Goal: Task Accomplishment & Management: Use online tool/utility

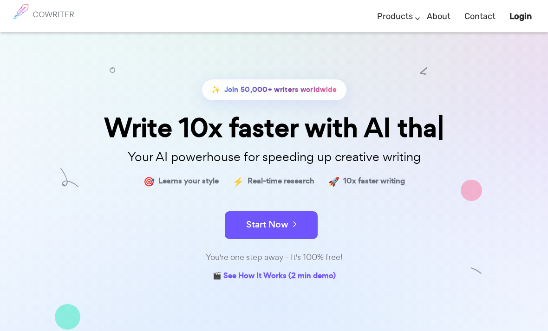
click at [305, 219] on button "Start Now" at bounding box center [271, 225] width 93 height 28
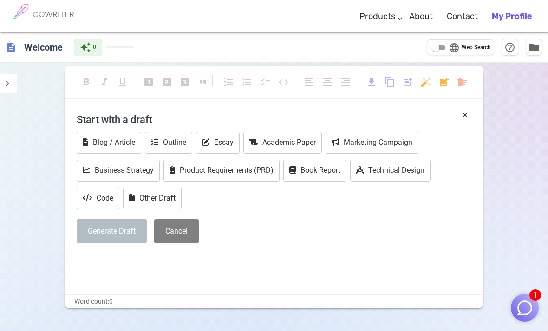
click at [93, 227] on button "Generate Draft" at bounding box center [112, 231] width 70 height 25
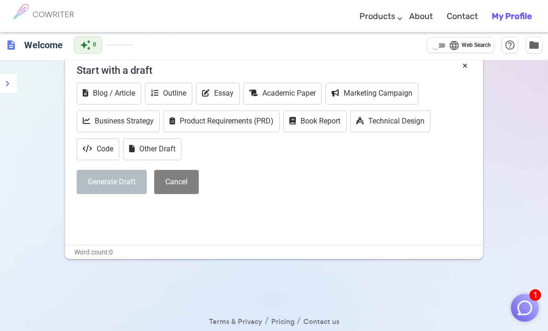
scroll to position [5, 0]
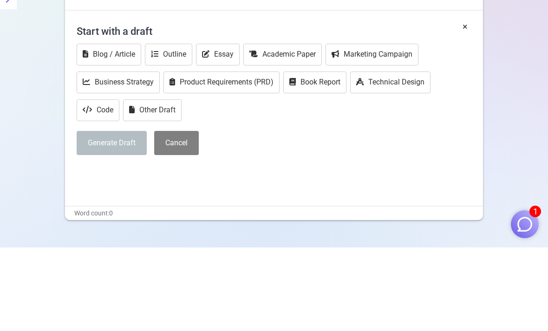
click at [506, 120] on div "format_bold format_italic format_underlined looks_one looks_two looks_3 format_…" at bounding box center [274, 223] width 548 height 331
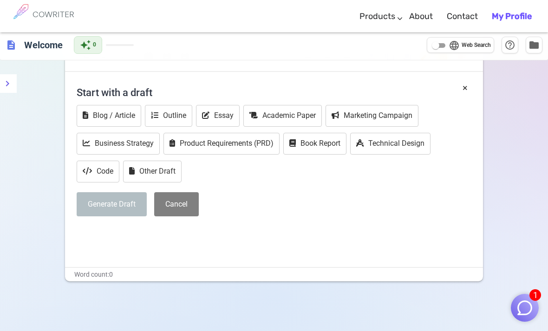
scroll to position [27, 0]
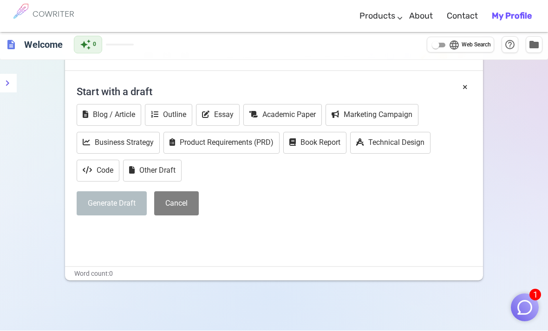
click at [540, 297] on span "1" at bounding box center [535, 295] width 12 height 12
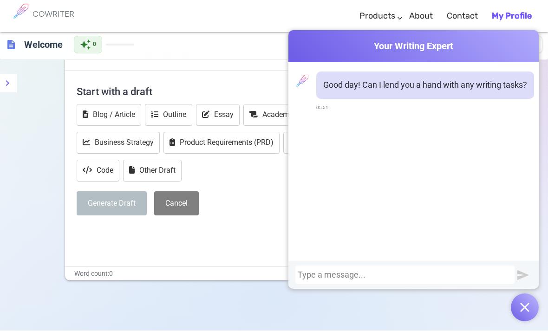
scroll to position [28, 0]
click at [446, 268] on div at bounding box center [404, 275] width 219 height 19
click at [365, 274] on div at bounding box center [405, 275] width 214 height 9
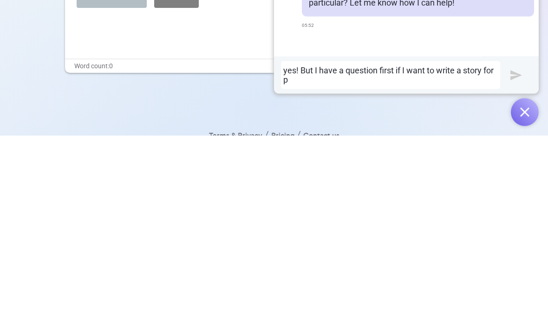
scroll to position [0, 0]
click at [519, 265] on img "submit" at bounding box center [516, 271] width 12 height 12
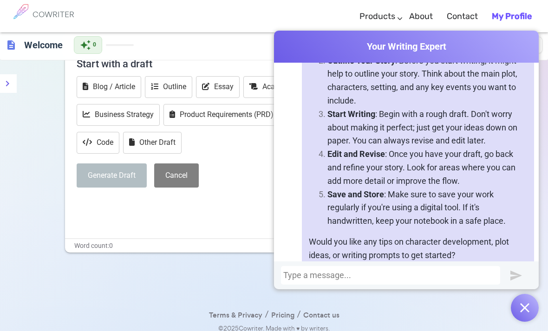
scroll to position [349, 0]
click at [362, 280] on div at bounding box center [390, 275] width 214 height 9
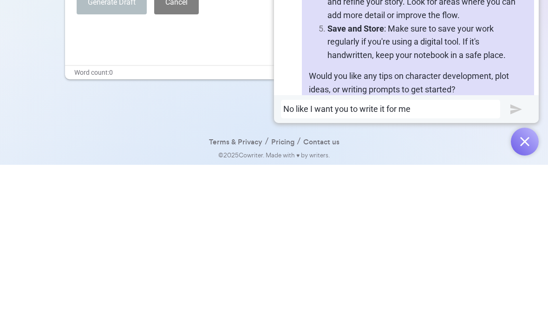
click at [521, 270] on img "submit" at bounding box center [516, 276] width 12 height 12
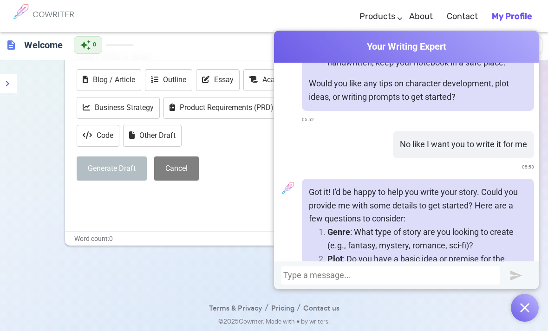
scroll to position [510, 0]
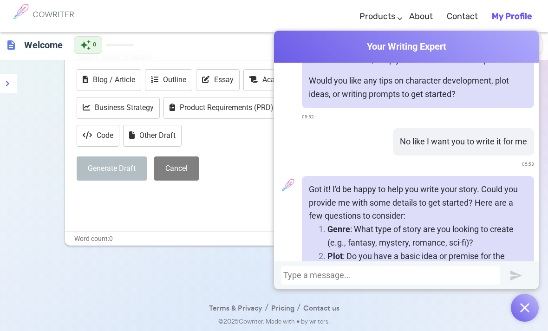
click at [252, 148] on div "Start with a draft Blog / Article Outline Essay Academic Paper Marketing Campai…" at bounding box center [274, 116] width 395 height 142
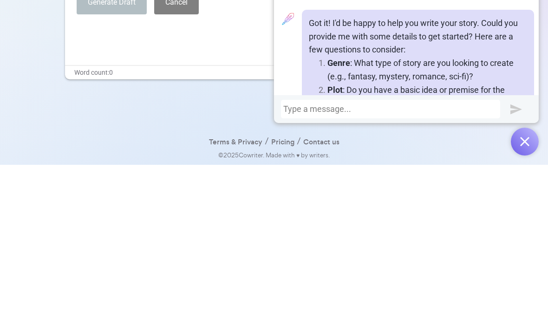
scroll to position [92, 0]
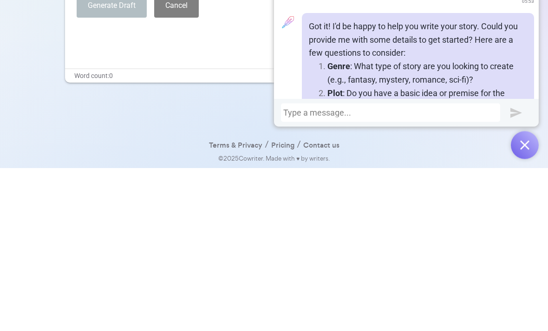
click at [527, 303] on img "button" at bounding box center [524, 307] width 9 height 9
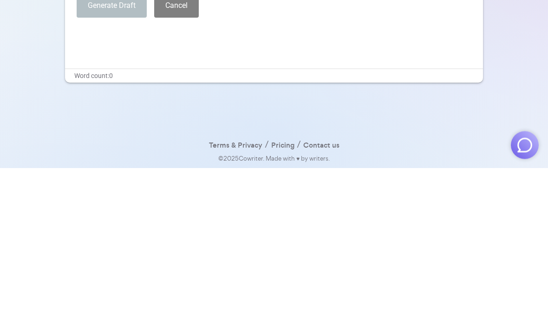
scroll to position [63, 0]
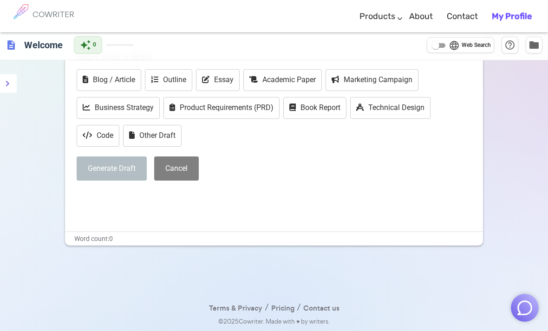
click at [112, 164] on button "Generate Draft" at bounding box center [112, 168] width 70 height 25
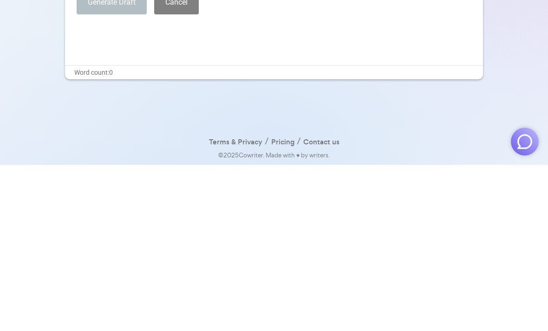
scroll to position [92, 0]
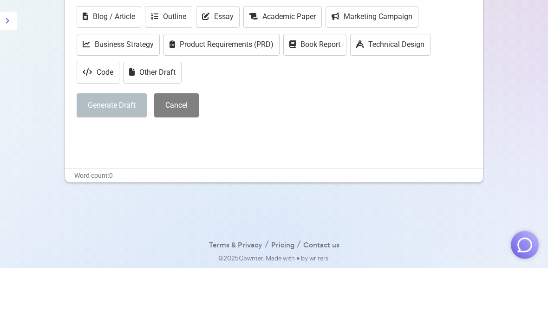
click at [91, 191] on p "﻿" at bounding box center [274, 197] width 395 height 13
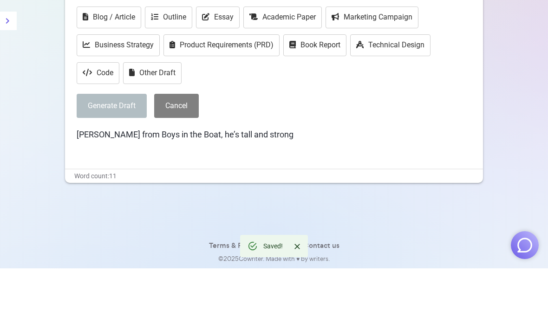
click at [324, 191] on p "Don Hume from Boys in the Boat, he’s tall and strong" at bounding box center [274, 197] width 395 height 13
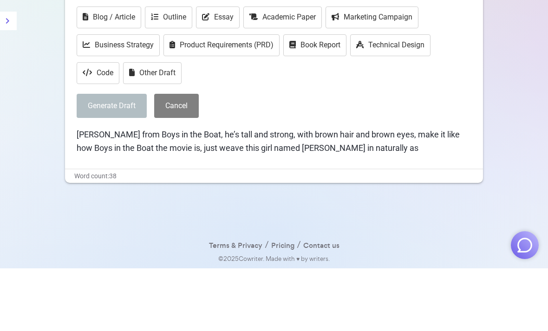
click at [339, 192] on span "Don Hume from Boys in the Boat, he’s tall and strong, with brown hair and brown…" at bounding box center [269, 203] width 385 height 23
click at [434, 191] on p "Don Hume from Boys in the Boat, he’s tall and strong, with brown hair and brown…" at bounding box center [274, 204] width 395 height 27
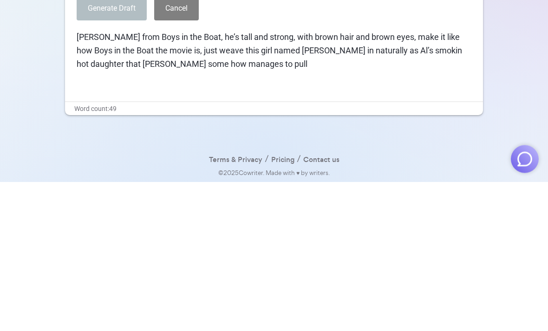
click at [407, 224] on p "﻿" at bounding box center [274, 230] width 395 height 13
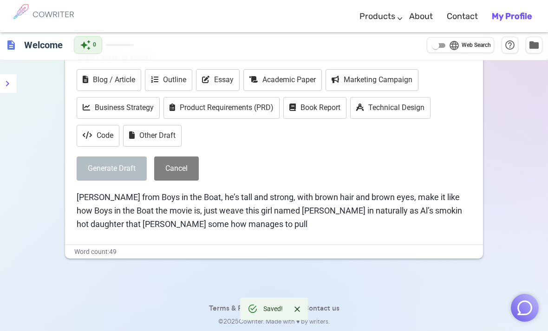
scroll to position [73, 0]
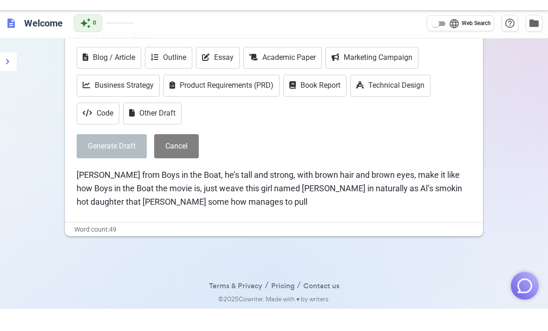
click at [6, 78] on icon "menu" at bounding box center [7, 83] width 11 height 11
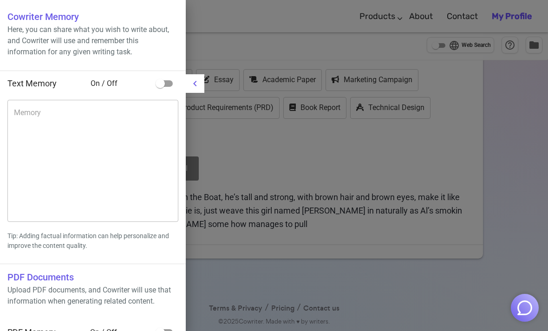
click at [161, 84] on input "checkbox" at bounding box center [160, 84] width 53 height 18
checkbox input "true"
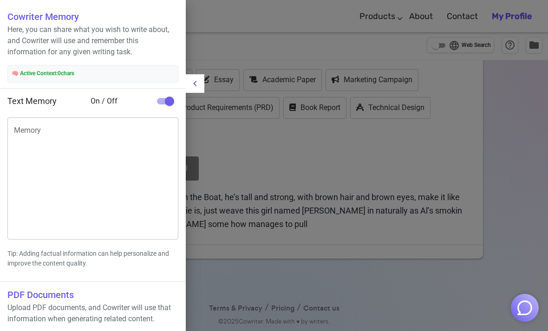
click at [496, 142] on div at bounding box center [274, 165] width 548 height 331
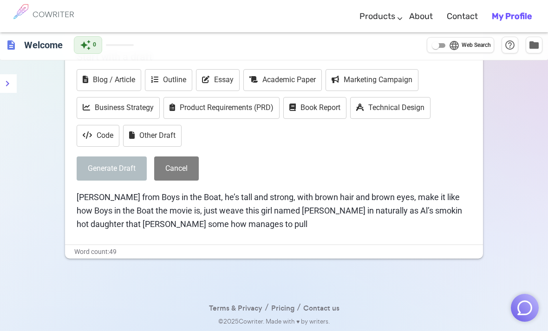
click at [328, 196] on p "Don Hume from Boys in the Boat, he’s tall and strong, with brown hair and brown…" at bounding box center [274, 211] width 395 height 40
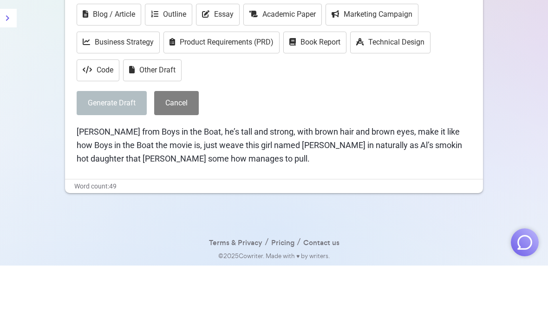
click at [521, 73] on div "format_bold format_italic format_underlined looks_one looks_two looks_3 format_…" at bounding box center [274, 165] width 548 height 331
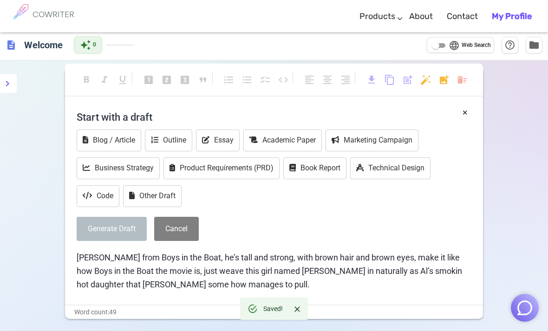
scroll to position [0, 0]
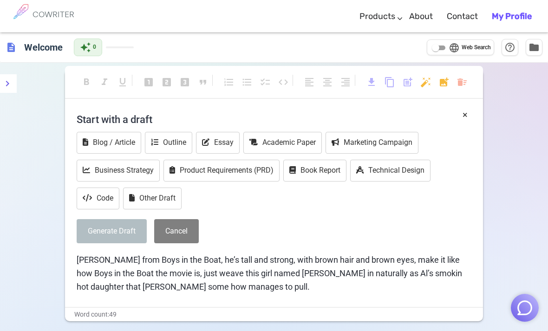
click at [391, 84] on span "content_copy" at bounding box center [389, 82] width 11 height 11
click at [427, 87] on body "COWRITER Products Writing Marketing Emails Images (soon) About Contact My Profi…" at bounding box center [274, 197] width 548 height 394
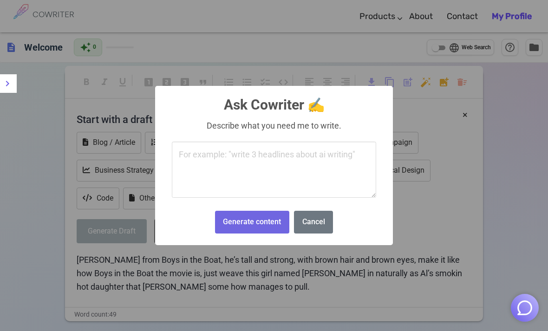
click at [421, 203] on div "× Ask Cowriter ✍️ Describe what you need me to write. Generate content No Cancel" at bounding box center [274, 165] width 548 height 331
click at [323, 218] on button "Cancel" at bounding box center [313, 222] width 39 height 23
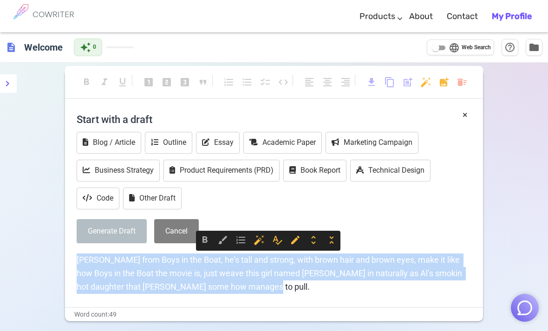
click at [444, 84] on body "COWRITER Products Writing Marketing Emails Images (soon) About Contact My Profi…" at bounding box center [274, 197] width 548 height 394
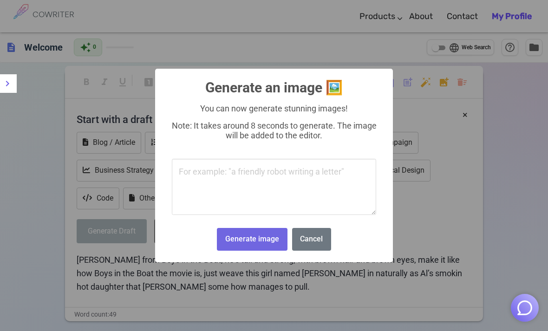
click at [211, 179] on textarea at bounding box center [274, 187] width 204 height 57
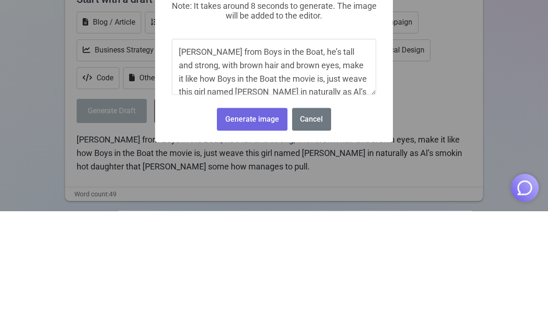
scroll to position [35, 0]
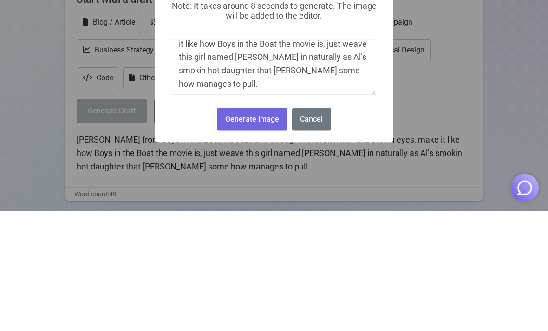
type textarea "[PERSON_NAME] from Boys in the Boat, he’s tall and strong, with brown hair and …"
click at [313, 228] on button "Cancel" at bounding box center [311, 239] width 39 height 23
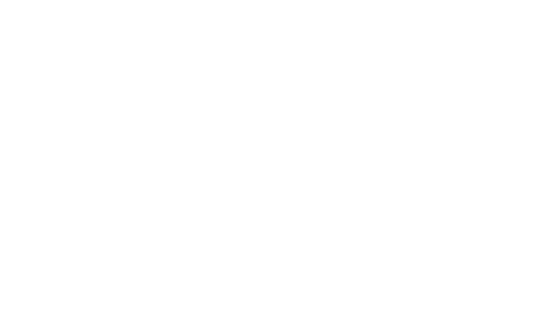
scroll to position [0, 0]
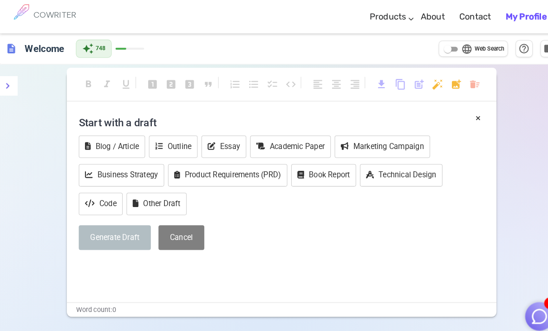
click at [410, 79] on span "post_add" at bounding box center [407, 82] width 11 height 11
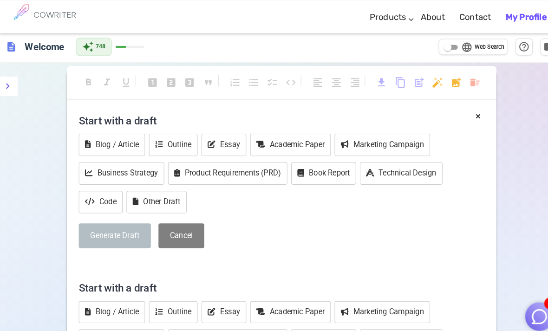
scroll to position [2, 0]
click at [410, 81] on span "post_add" at bounding box center [407, 80] width 11 height 11
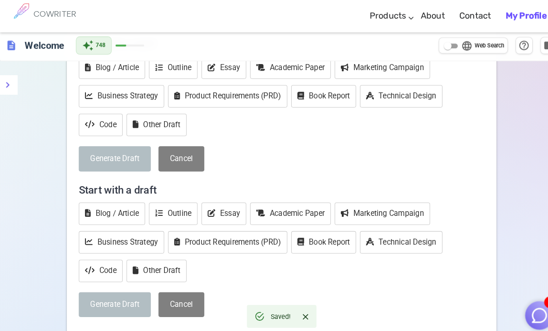
scroll to position [239, 0]
click at [187, 292] on button "Cancel" at bounding box center [176, 297] width 45 height 25
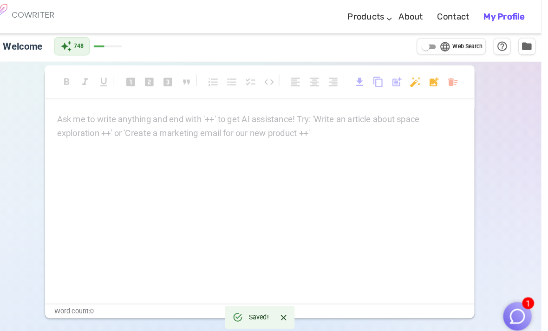
scroll to position [0, 0]
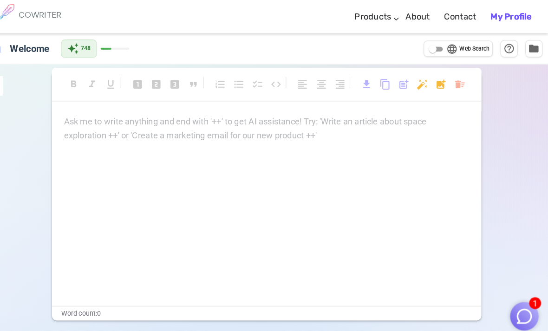
click at [498, 97] on div "format_bold format_italic format_underlined looks_one looks_two looks_3 format_…" at bounding box center [274, 228] width 548 height 331
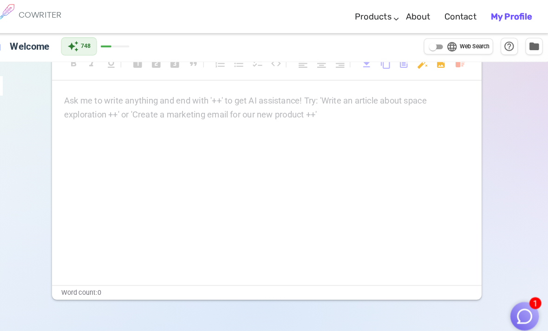
scroll to position [0, 0]
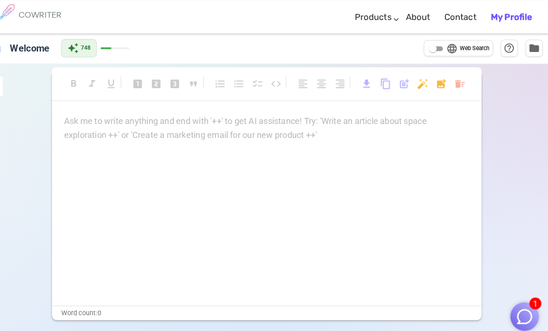
click at [410, 81] on body "1 COWRITER Products Writing Marketing Emails Images (soon) About Contact My Pro…" at bounding box center [274, 197] width 548 height 394
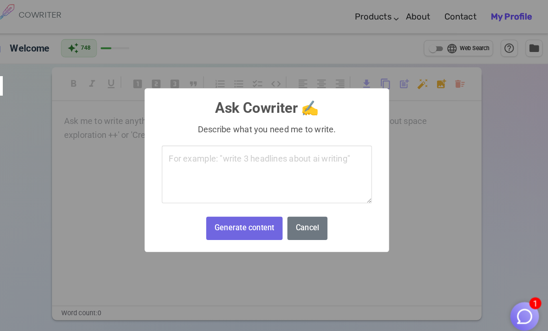
click at [294, 160] on textarea at bounding box center [274, 170] width 204 height 57
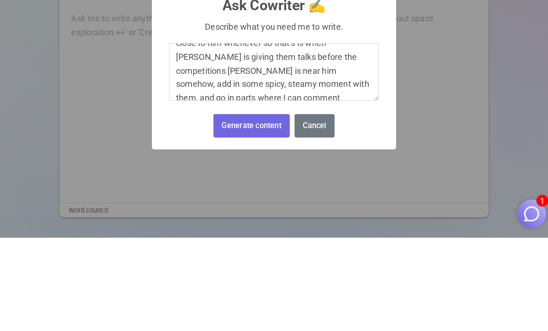
scroll to position [80, 0]
type textarea "[PERSON_NAME] from Boys in the Boat the movie he is tall and strong but really …"
click at [252, 211] on button "Generate content" at bounding box center [252, 222] width 74 height 23
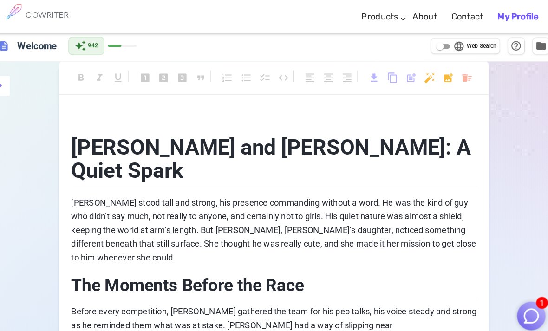
scroll to position [0, 0]
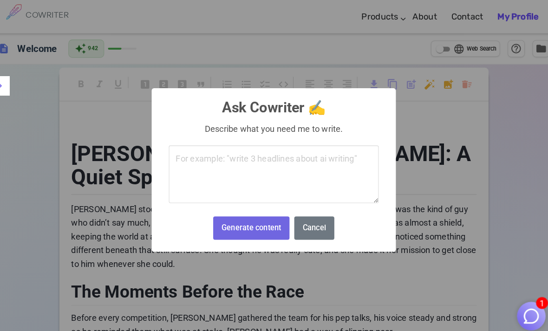
click at [323, 156] on textarea at bounding box center [274, 170] width 204 height 57
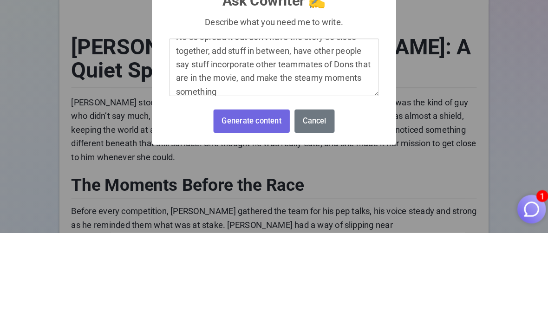
scroll to position [14, 0]
type textarea "No so spread it out don’t have the story so close together, add stuff in betwee…"
click at [232, 211] on button "Generate content" at bounding box center [252, 222] width 74 height 23
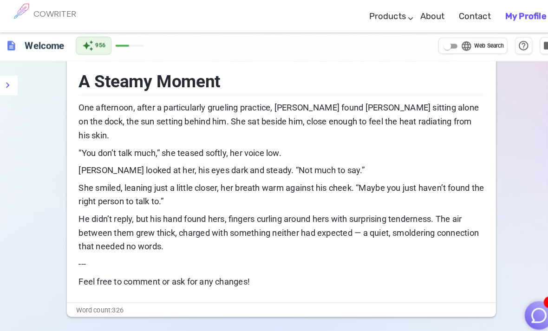
scroll to position [358, 0]
click at [525, 317] on img "button" at bounding box center [525, 308] width 18 height 18
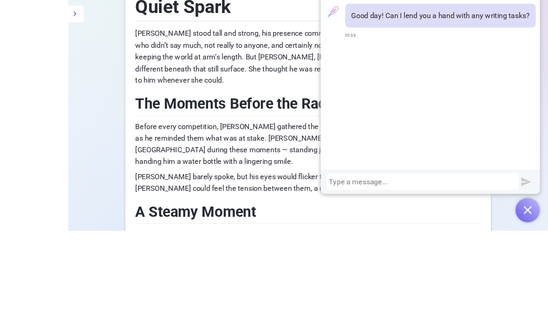
scroll to position [196, 0]
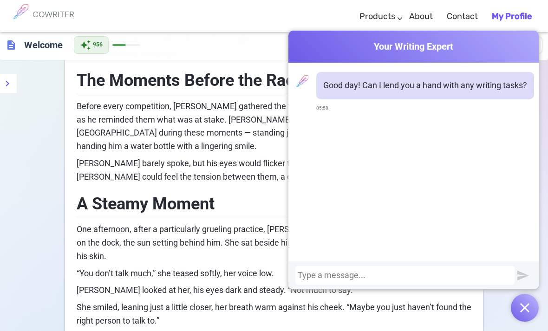
scroll to position [254, 0]
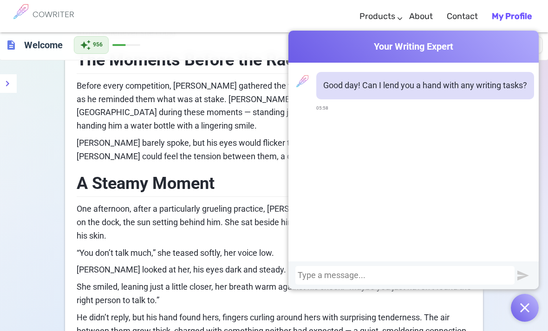
click at [525, 312] on img "button" at bounding box center [524, 307] width 9 height 9
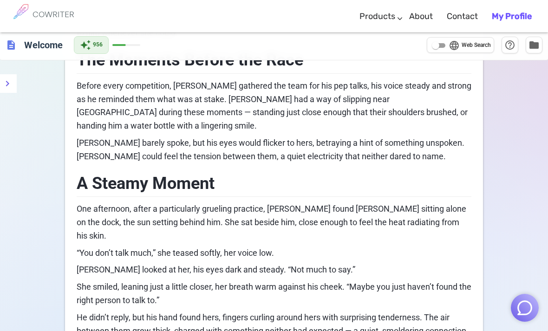
click at [524, 317] on img "button" at bounding box center [525, 308] width 18 height 18
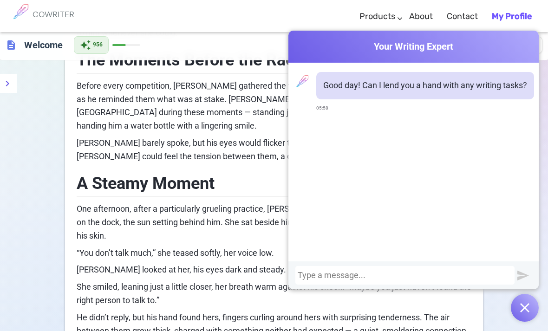
click at [527, 322] on button "button" at bounding box center [525, 308] width 28 height 28
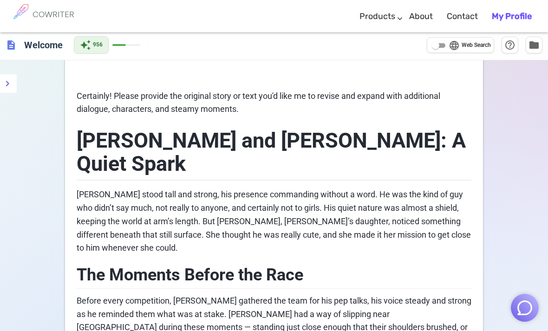
scroll to position [0, 0]
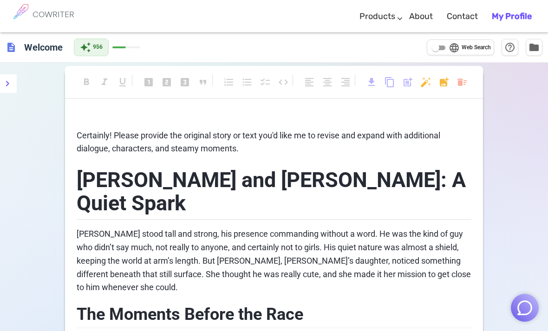
click at [13, 88] on button "menu" at bounding box center [7, 83] width 19 height 19
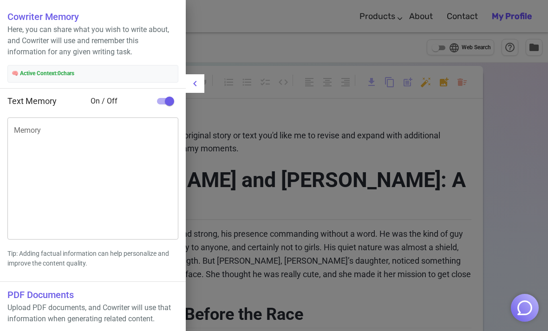
click at [525, 213] on div at bounding box center [274, 165] width 548 height 331
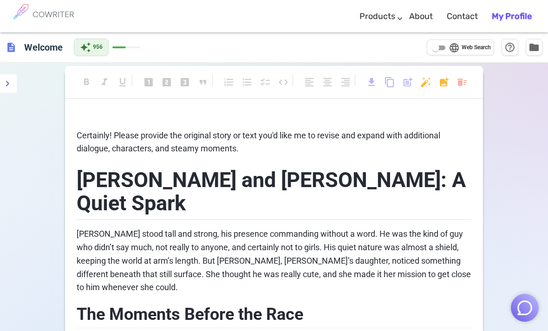
click at [8, 74] on button "menu" at bounding box center [7, 83] width 19 height 19
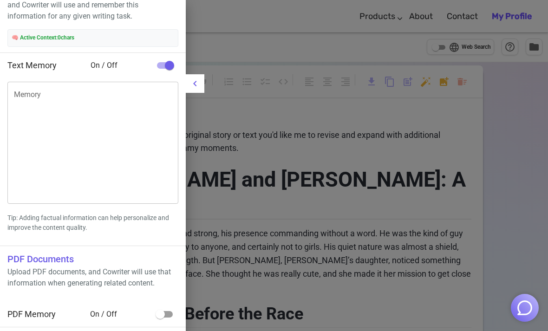
scroll to position [35, 0]
click at [519, 183] on div at bounding box center [274, 165] width 548 height 331
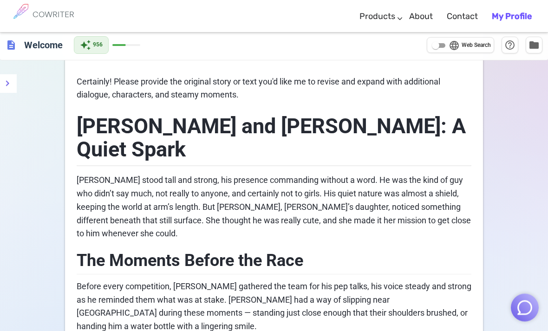
scroll to position [0, 0]
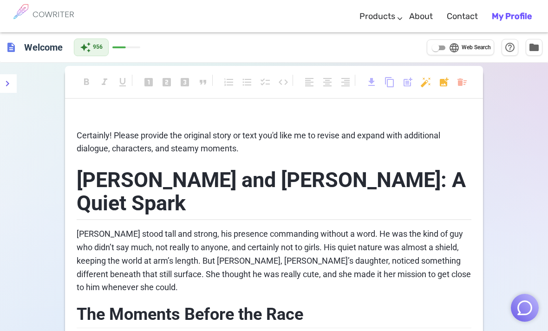
click at [370, 80] on span "download" at bounding box center [371, 82] width 11 height 11
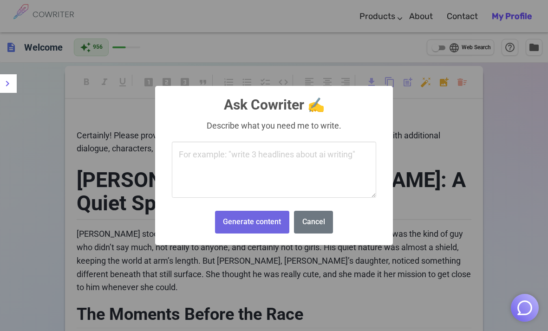
click at [488, 182] on div "× Ask Cowriter ✍️ Describe what you need me to write. Generate content No Cancel" at bounding box center [274, 165] width 548 height 331
click at [529, 284] on div "× Ask Cowriter ✍️ Describe what you need me to write. Generate content No Cancel" at bounding box center [274, 165] width 548 height 331
click at [328, 224] on button "Cancel" at bounding box center [313, 222] width 39 height 23
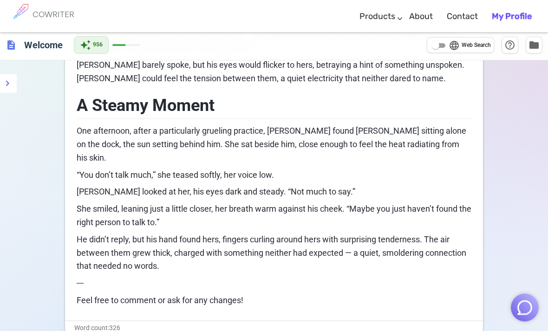
scroll to position [349, 0]
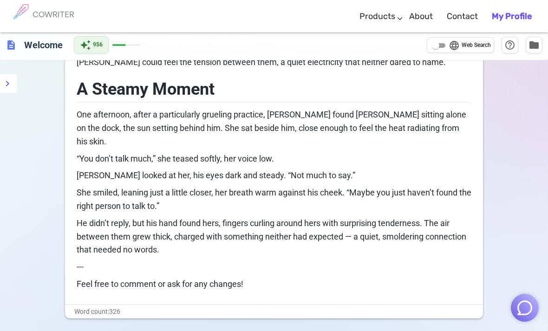
click at [532, 317] on img "button" at bounding box center [525, 308] width 18 height 18
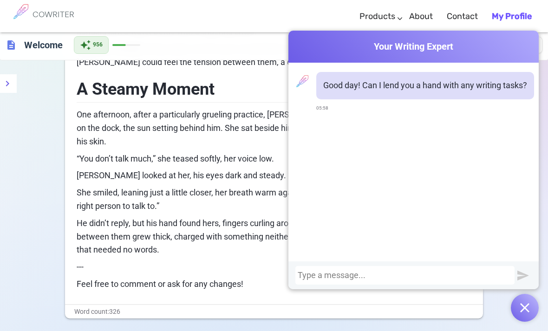
click at [362, 280] on div at bounding box center [405, 275] width 214 height 9
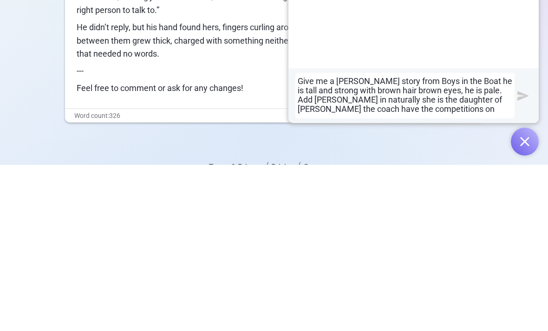
scroll to position [10, 0]
click at [525, 256] on img "submit" at bounding box center [523, 262] width 12 height 12
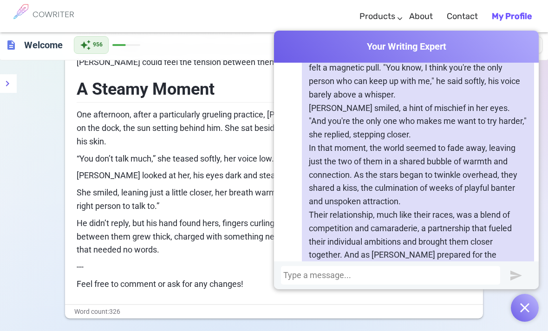
scroll to position [796, 0]
click at [324, 289] on div at bounding box center [406, 275] width 265 height 28
click at [348, 280] on div at bounding box center [390, 275] width 214 height 9
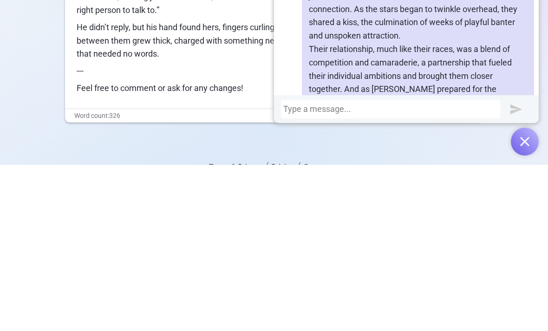
scroll to position [0, 0]
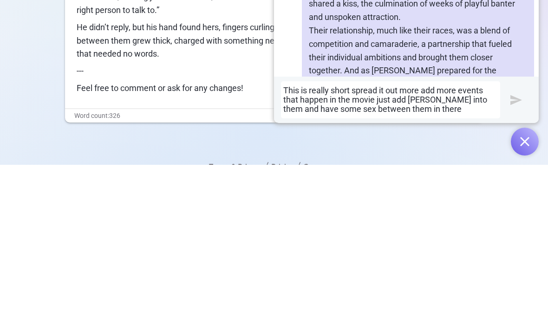
click at [519, 260] on img "submit" at bounding box center [516, 266] width 12 height 12
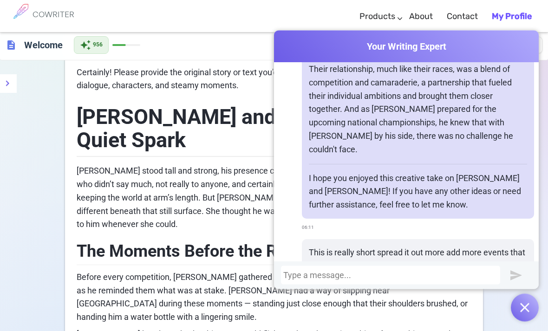
scroll to position [60, 0]
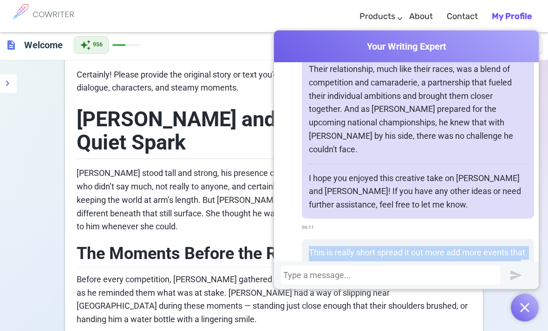
click at [529, 303] on img "button" at bounding box center [524, 307] width 9 height 9
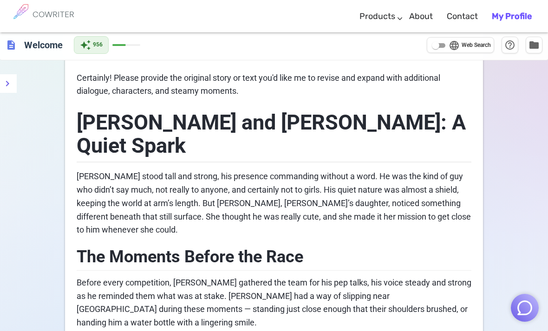
scroll to position [39, 0]
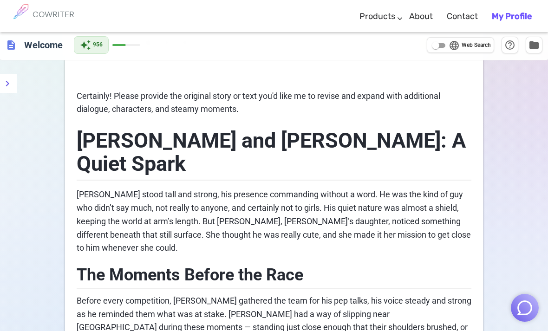
click at [442, 42] on input "language Web Search" at bounding box center [435, 45] width 33 height 11
checkbox input "true"
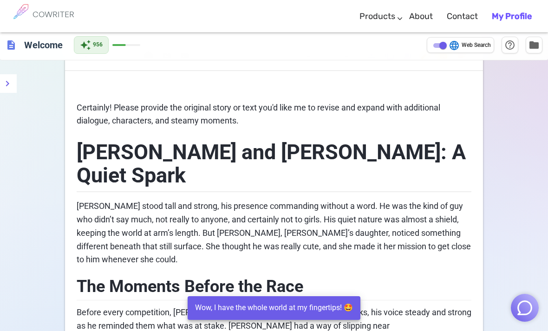
scroll to position [28, 0]
click at [532, 42] on span "folder" at bounding box center [533, 44] width 11 height 11
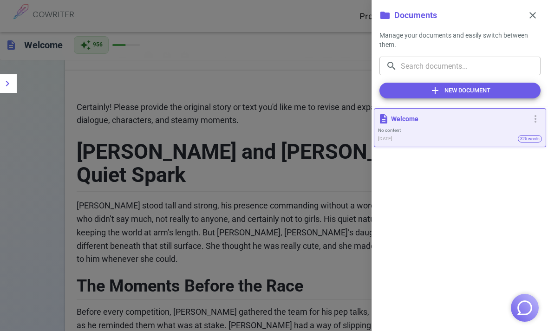
click at [341, 119] on div at bounding box center [274, 165] width 548 height 331
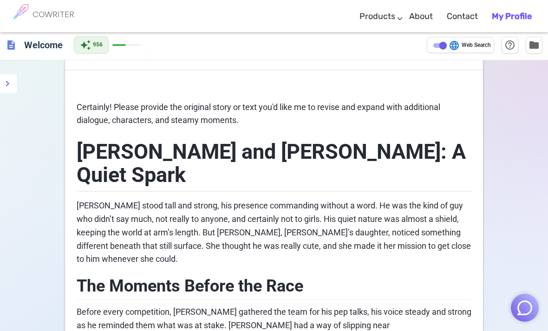
scroll to position [0, 0]
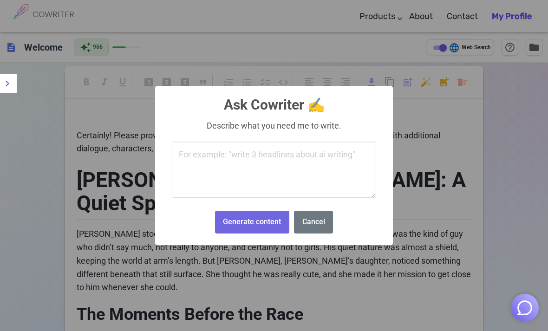
click at [428, 120] on div "× Ask Cowriter ✍️ Describe what you need me to write. Generate content No Cancel" at bounding box center [274, 165] width 548 height 331
click at [408, 79] on div "× Ask Cowriter ✍️ Describe what you need me to write. Generate content No Cancel" at bounding box center [274, 165] width 548 height 331
click at [325, 232] on button "Cancel" at bounding box center [313, 222] width 39 height 23
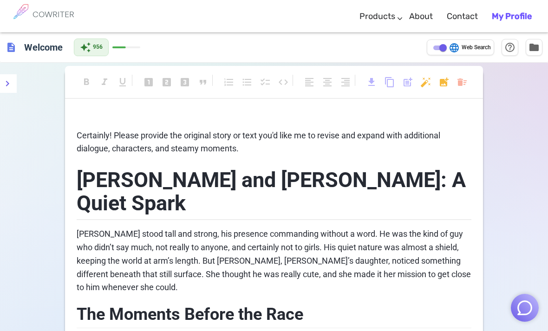
click at [404, 84] on span "post_add" at bounding box center [407, 82] width 11 height 11
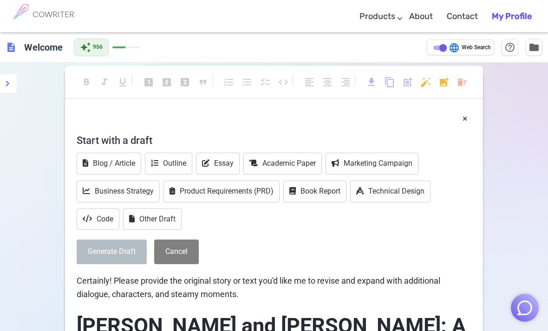
click at [167, 217] on button "Other Draft" at bounding box center [152, 219] width 58 height 22
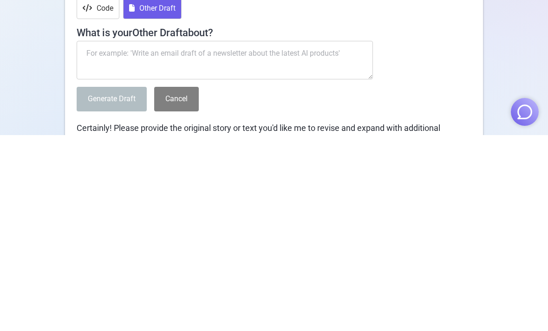
scroll to position [26, 0]
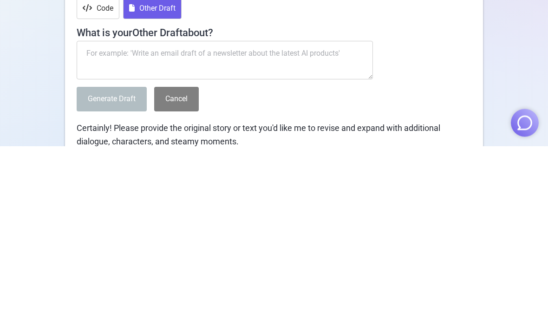
click at [304, 226] on textarea at bounding box center [225, 245] width 296 height 39
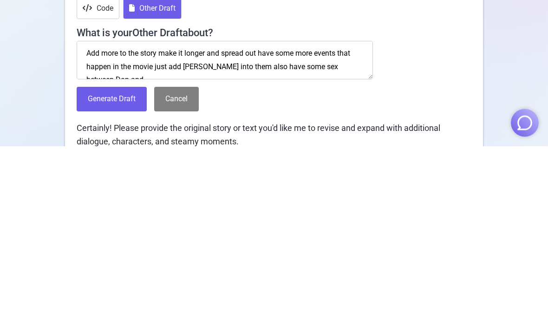
scroll to position [4, 0]
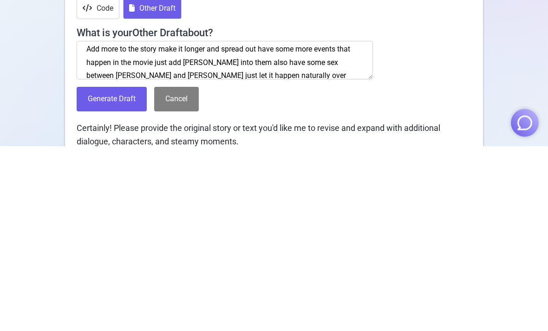
type textarea "Add more to the story make it longer and spread out have some more events that …"
click at [104, 272] on button "Generate Draft" at bounding box center [112, 284] width 70 height 25
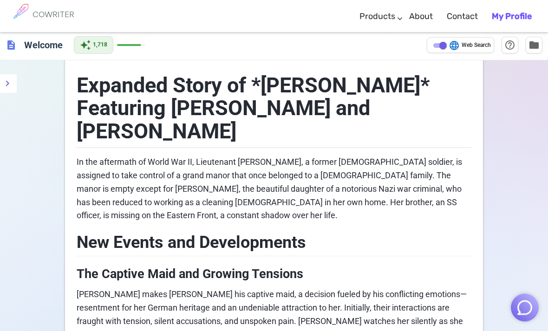
scroll to position [45, 0]
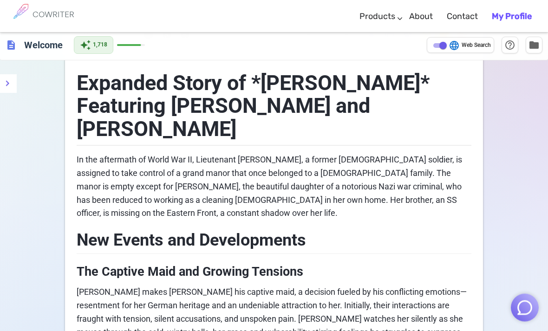
click at [470, 224] on h2 "New Events and Developments" at bounding box center [274, 239] width 395 height 30
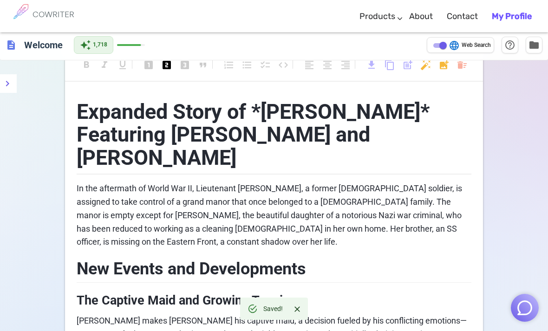
scroll to position [18, 0]
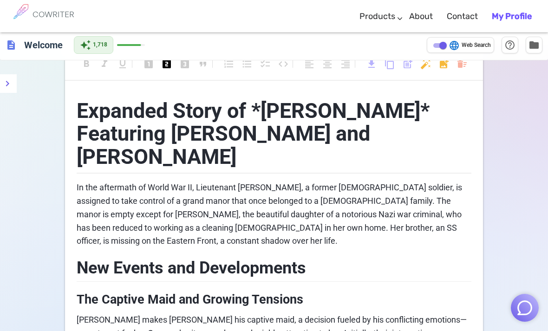
click at [185, 73] on div "format_bold format_italic format_underlined looks_one looks_two looks_3 format_…" at bounding box center [274, 68] width 418 height 25
click at [184, 67] on span "looks_3" at bounding box center [184, 63] width 11 height 11
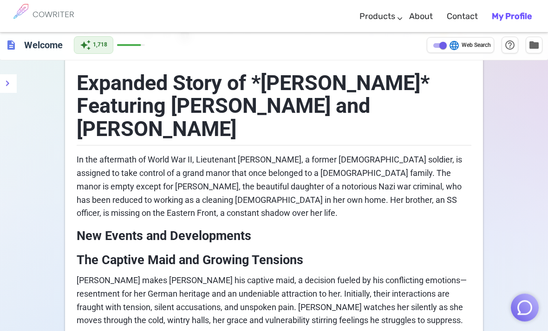
scroll to position [0, 0]
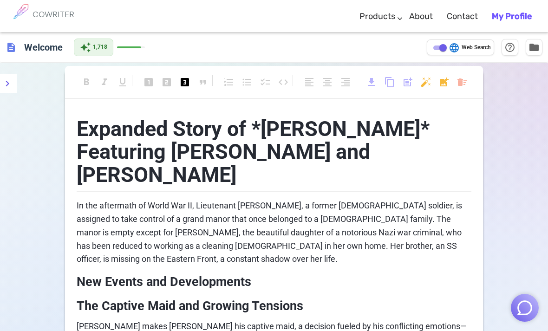
click at [404, 83] on span "post_add" at bounding box center [407, 82] width 11 height 11
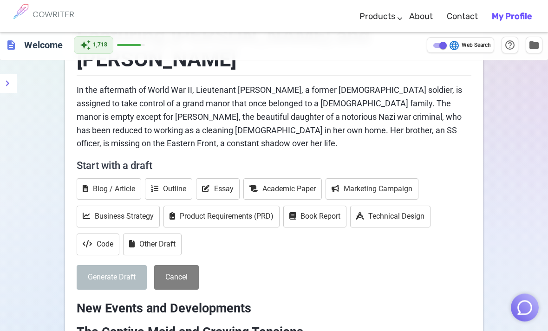
scroll to position [117, 0]
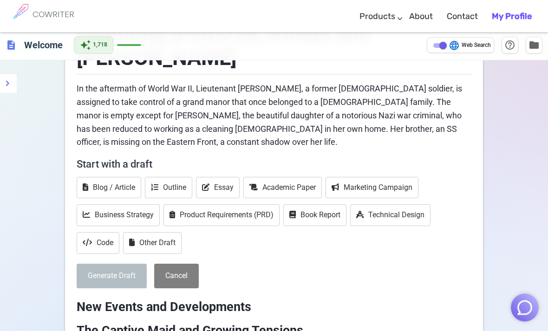
click at [148, 233] on button "Other Draft" at bounding box center [152, 244] width 58 height 22
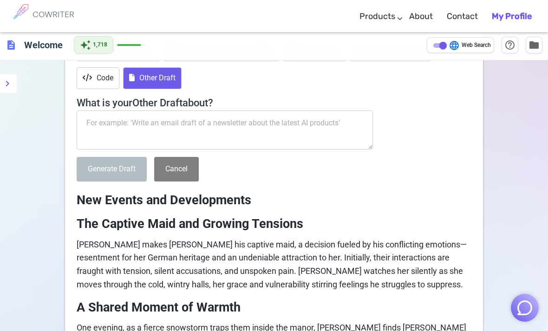
scroll to position [280, 0]
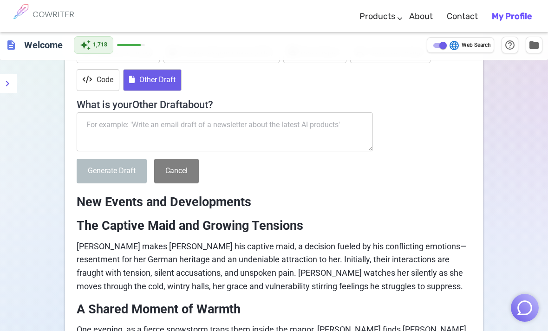
click at [110, 112] on textarea at bounding box center [225, 131] width 296 height 39
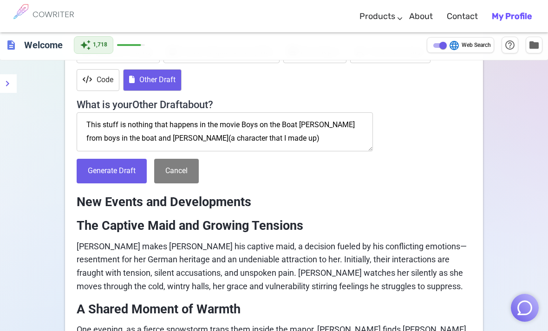
click at [204, 116] on textarea "This stuff is nothing that happens in the movie Boys on the Boat [PERSON_NAME] …" at bounding box center [225, 131] width 296 height 39
click at [204, 112] on textarea "This stuff is nothing that happens in the movie Boys on the Boat [PERSON_NAME] …" at bounding box center [225, 131] width 296 height 39
click at [338, 112] on textarea "This stuff is nothing that happens in the movie Boys on the Boat [PERSON_NAME] …" at bounding box center [225, 131] width 296 height 39
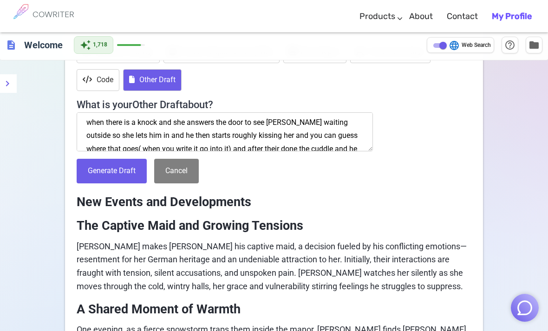
scroll to position [77, 0]
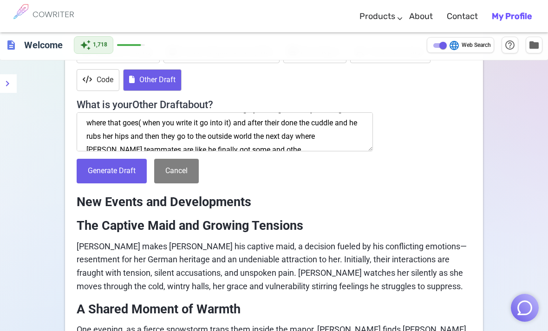
paste textarea "[PERSON_NAME] from Boys in the Boat, he’s tall and strong, with brown hair and …"
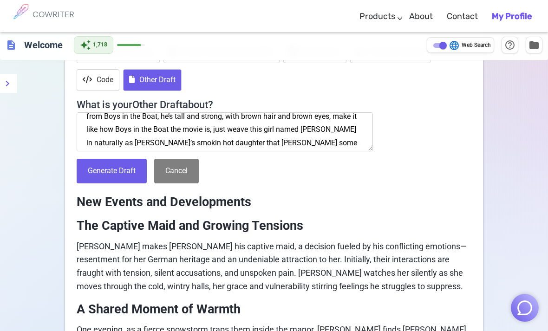
scroll to position [279, 0]
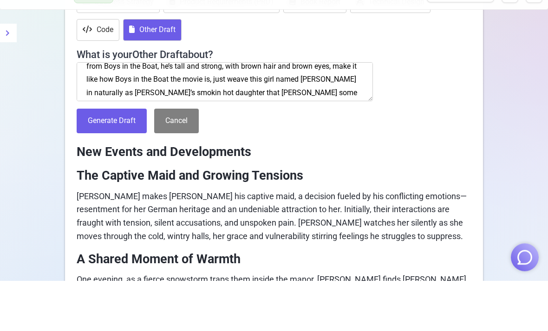
type textarea "This stuff is nothing that happens in the movie Boys on the Boat [PERSON_NAME] …"
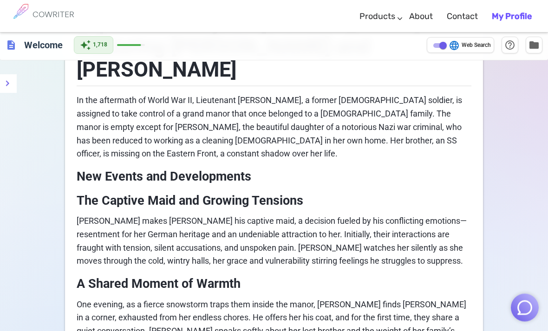
scroll to position [0, 0]
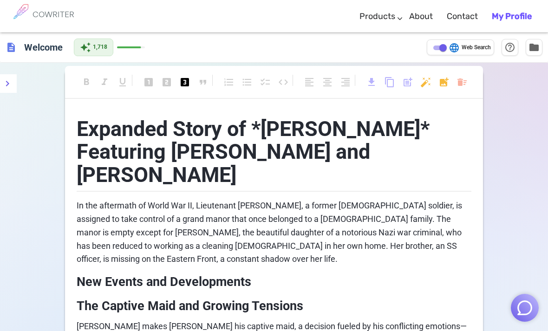
click at [408, 86] on span "post_add" at bounding box center [407, 82] width 11 height 11
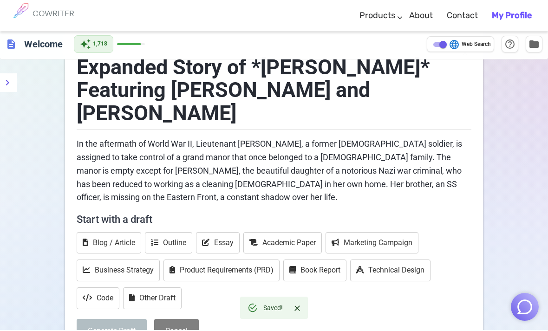
scroll to position [62, 0]
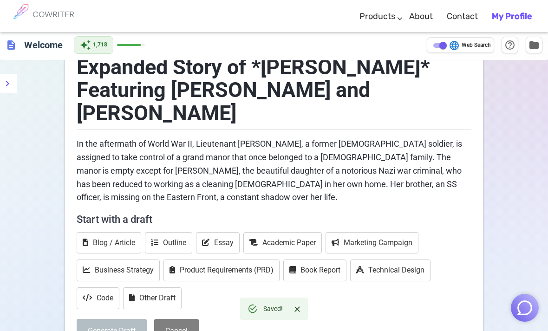
click at [158, 287] on button "Other Draft" at bounding box center [152, 298] width 58 height 22
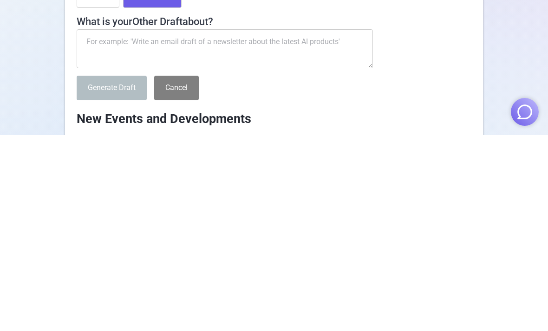
scroll to position [174, 0]
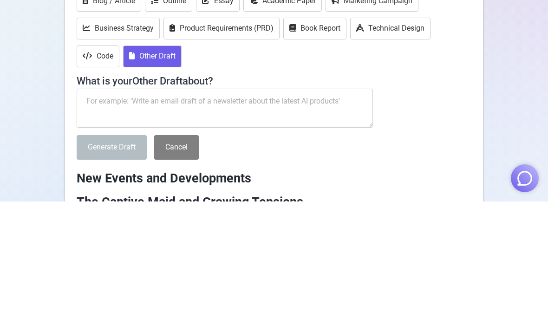
click at [93, 218] on textarea at bounding box center [225, 237] width 296 height 39
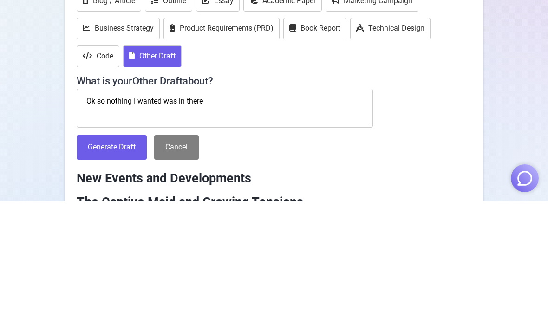
type textarea "Ok so nothing I wanted was in there"
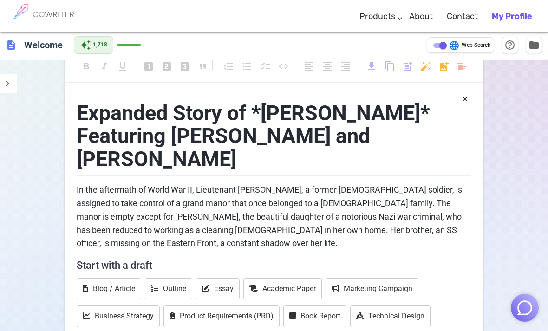
scroll to position [0, 0]
